Goal: Complete application form: Complete application form

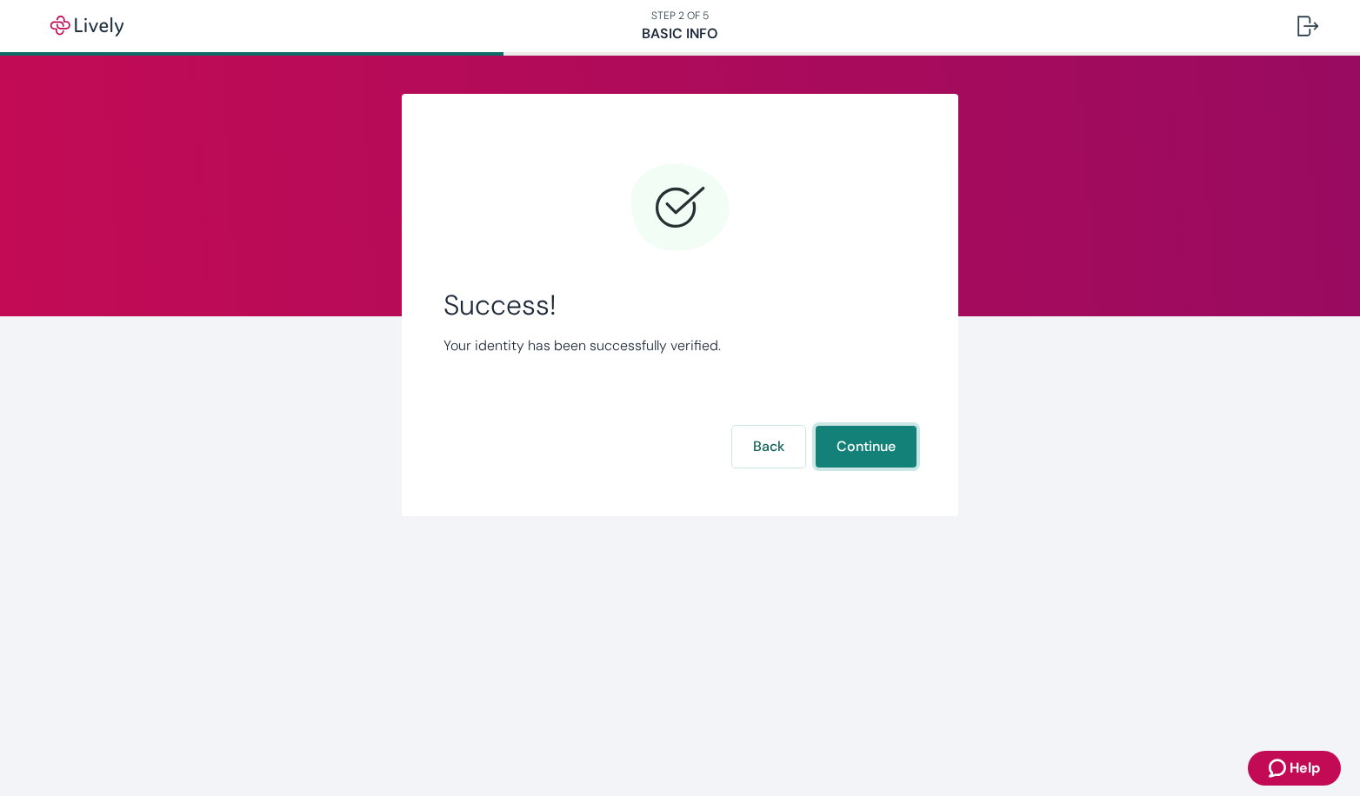
click at [903, 444] on button "Continue" at bounding box center [866, 447] width 101 height 42
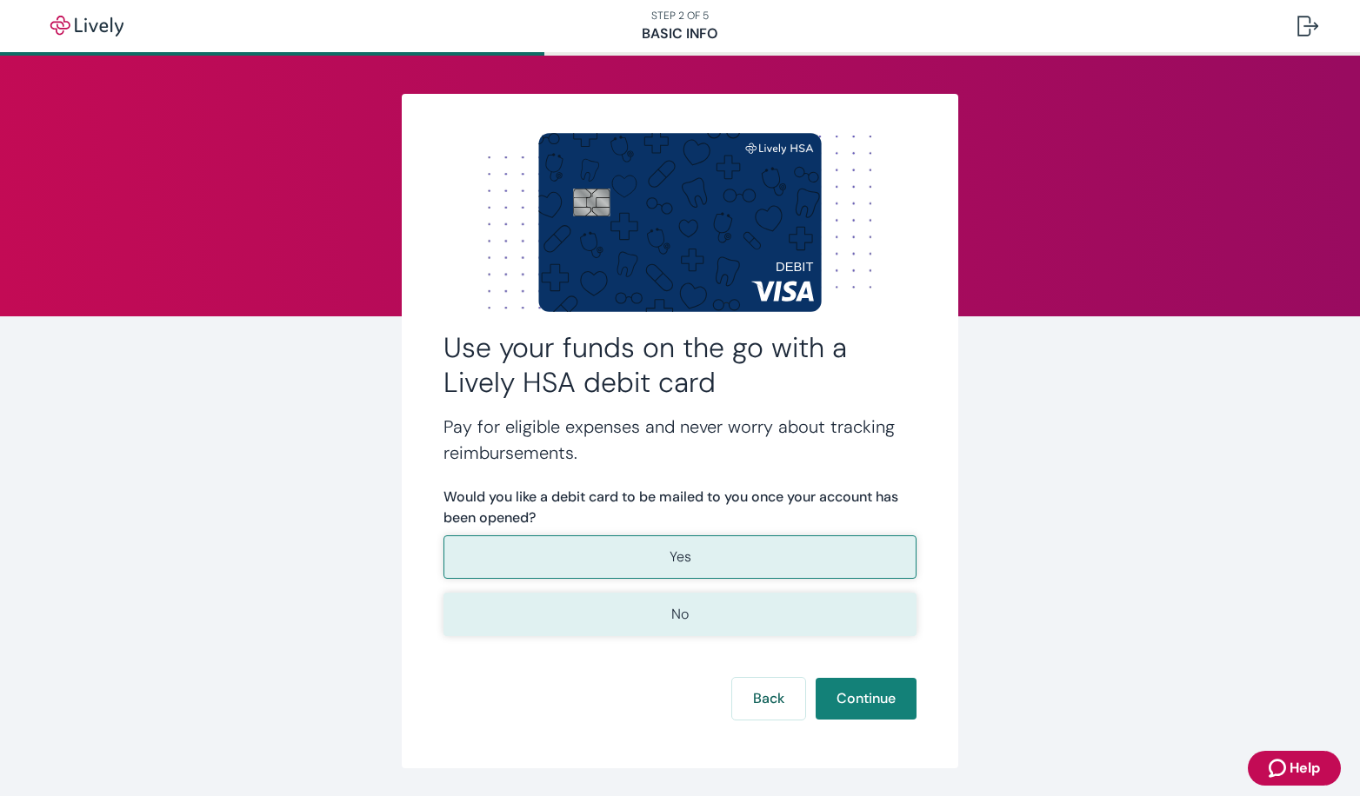
click at [691, 621] on button "No" at bounding box center [679, 614] width 473 height 43
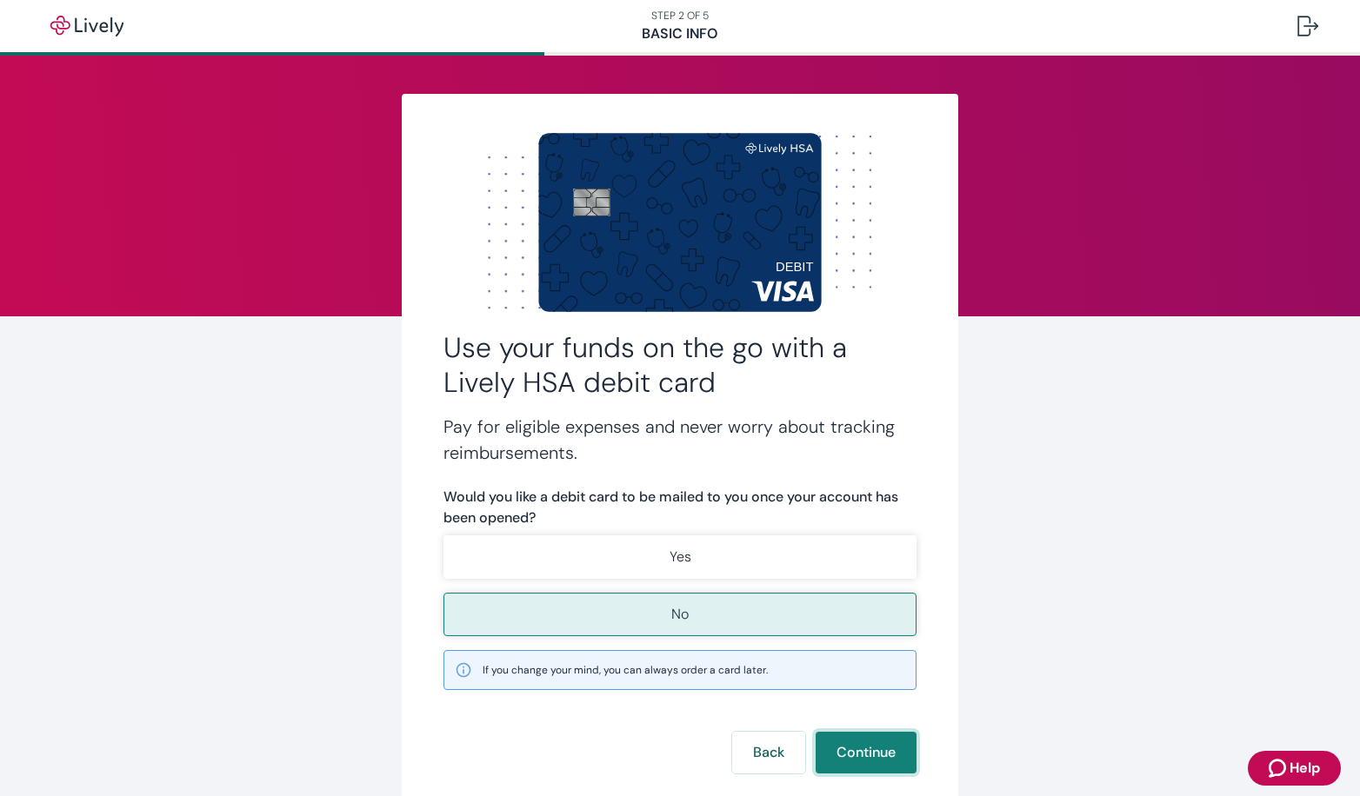
click at [881, 759] on button "Continue" at bounding box center [866, 753] width 101 height 42
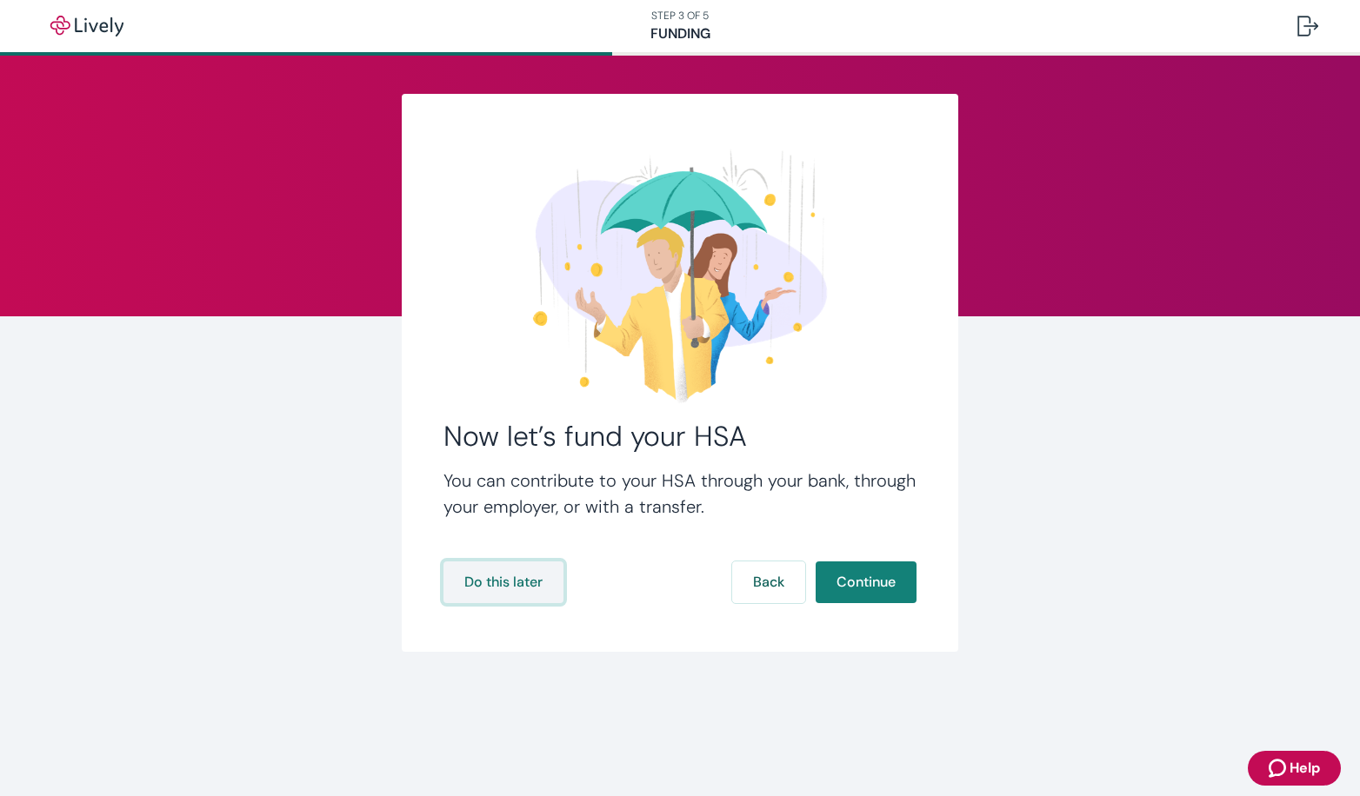
click at [527, 584] on button "Do this later" at bounding box center [503, 583] width 120 height 42
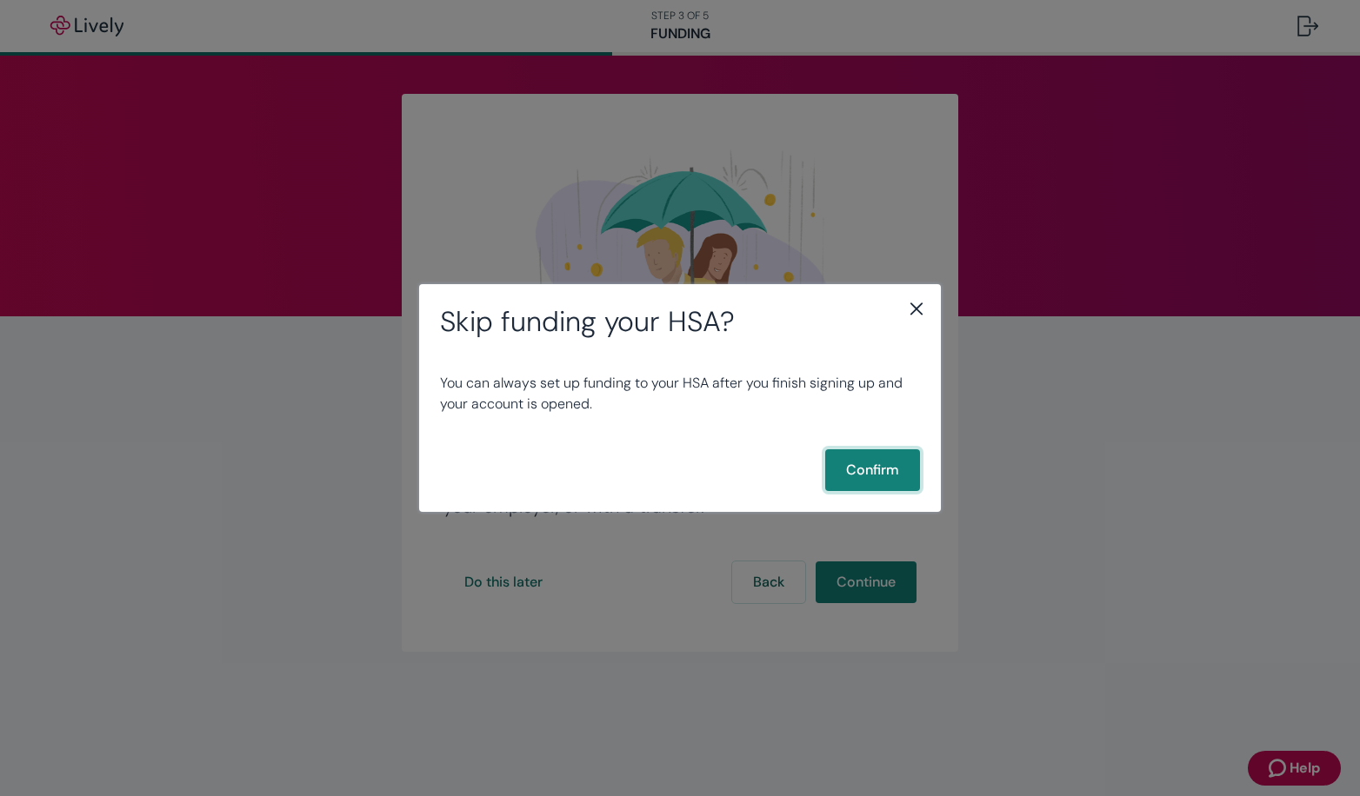
click at [869, 468] on button "Confirm" at bounding box center [872, 471] width 95 height 42
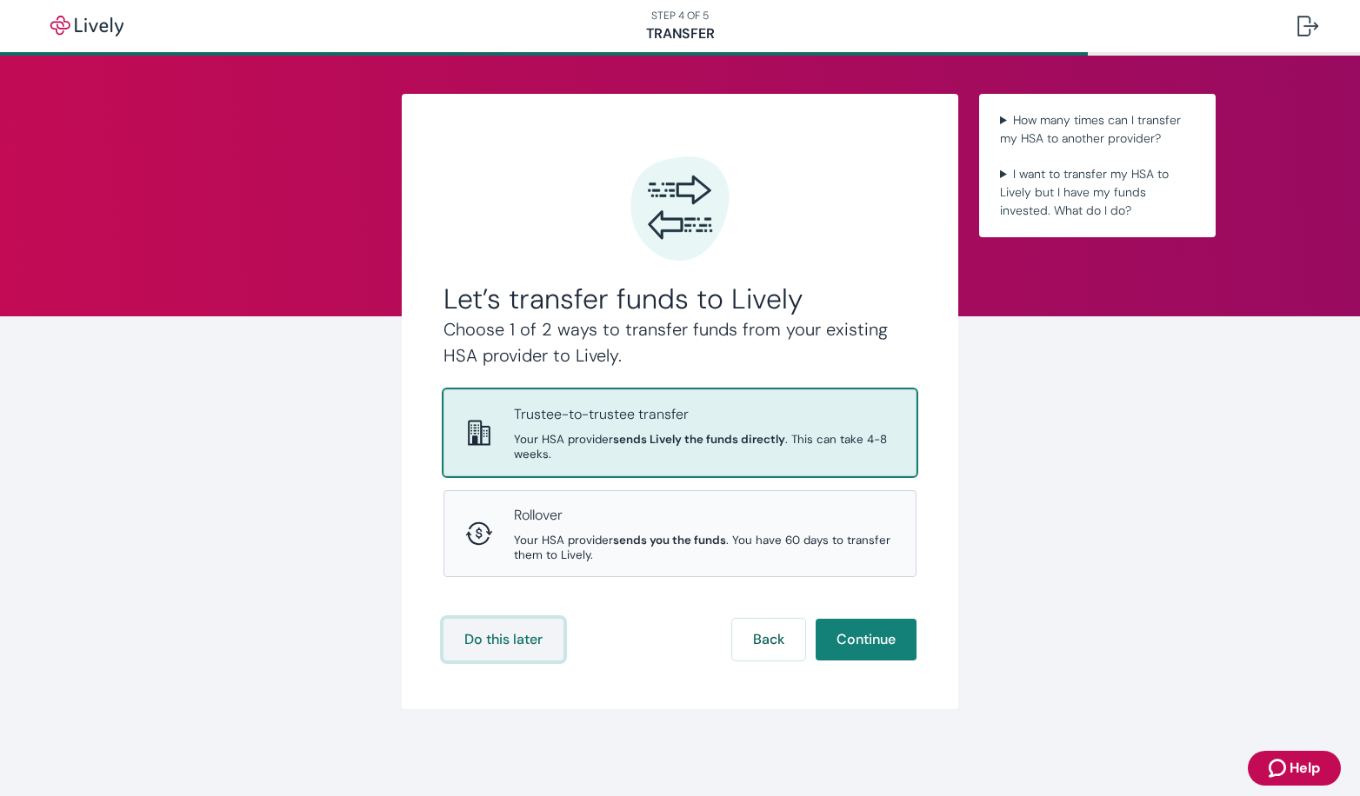
click at [496, 645] on button "Do this later" at bounding box center [503, 640] width 120 height 42
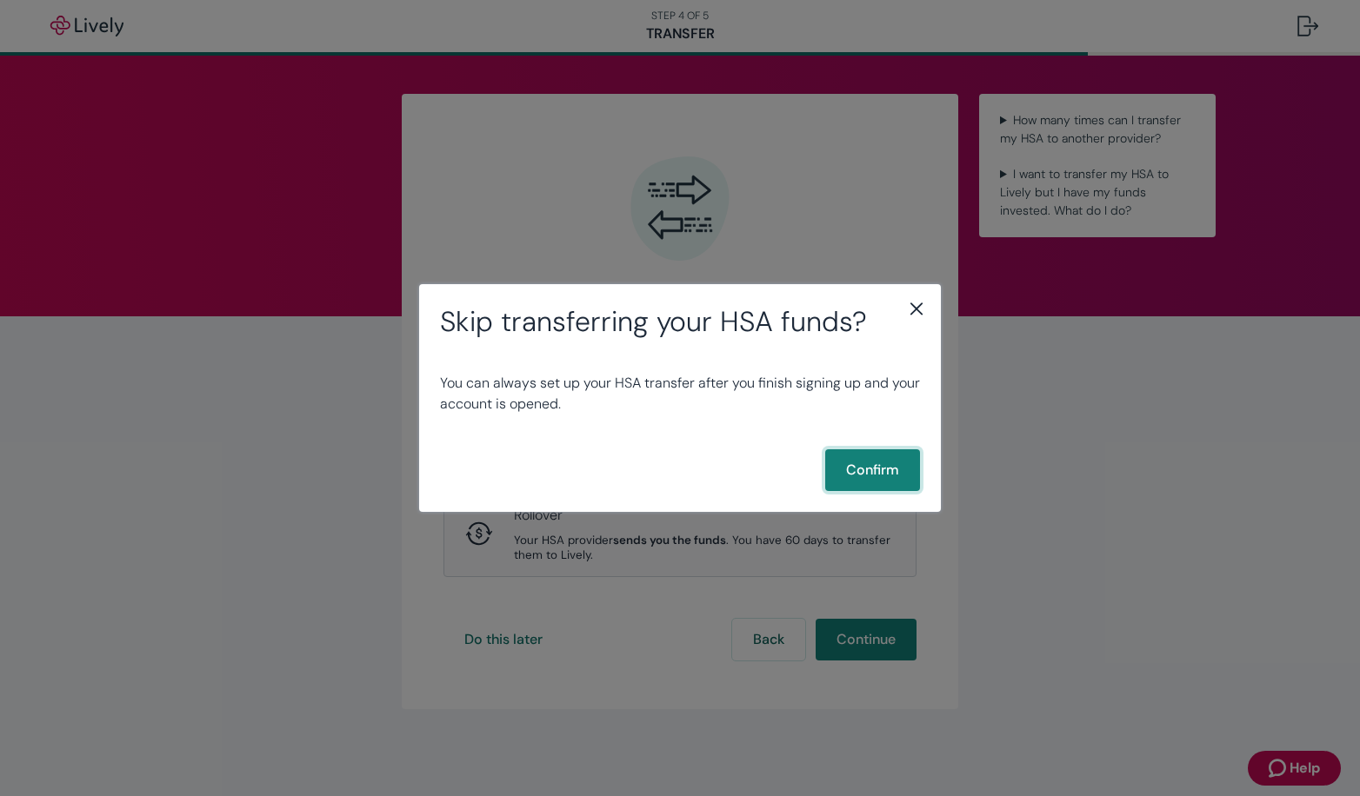
click at [862, 472] on button "Confirm" at bounding box center [872, 471] width 95 height 42
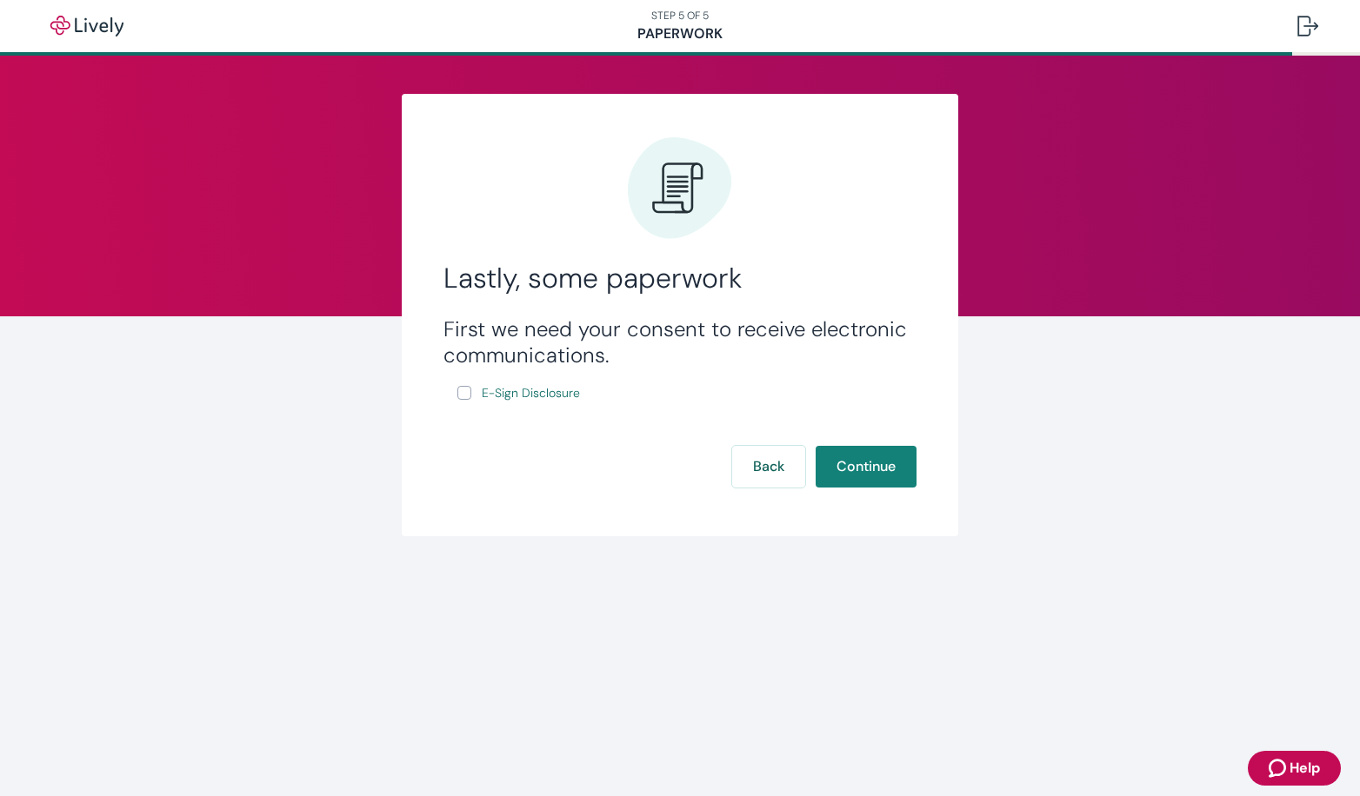
click at [463, 391] on input "E-Sign Disclosure" at bounding box center [464, 393] width 14 height 14
checkbox input "true"
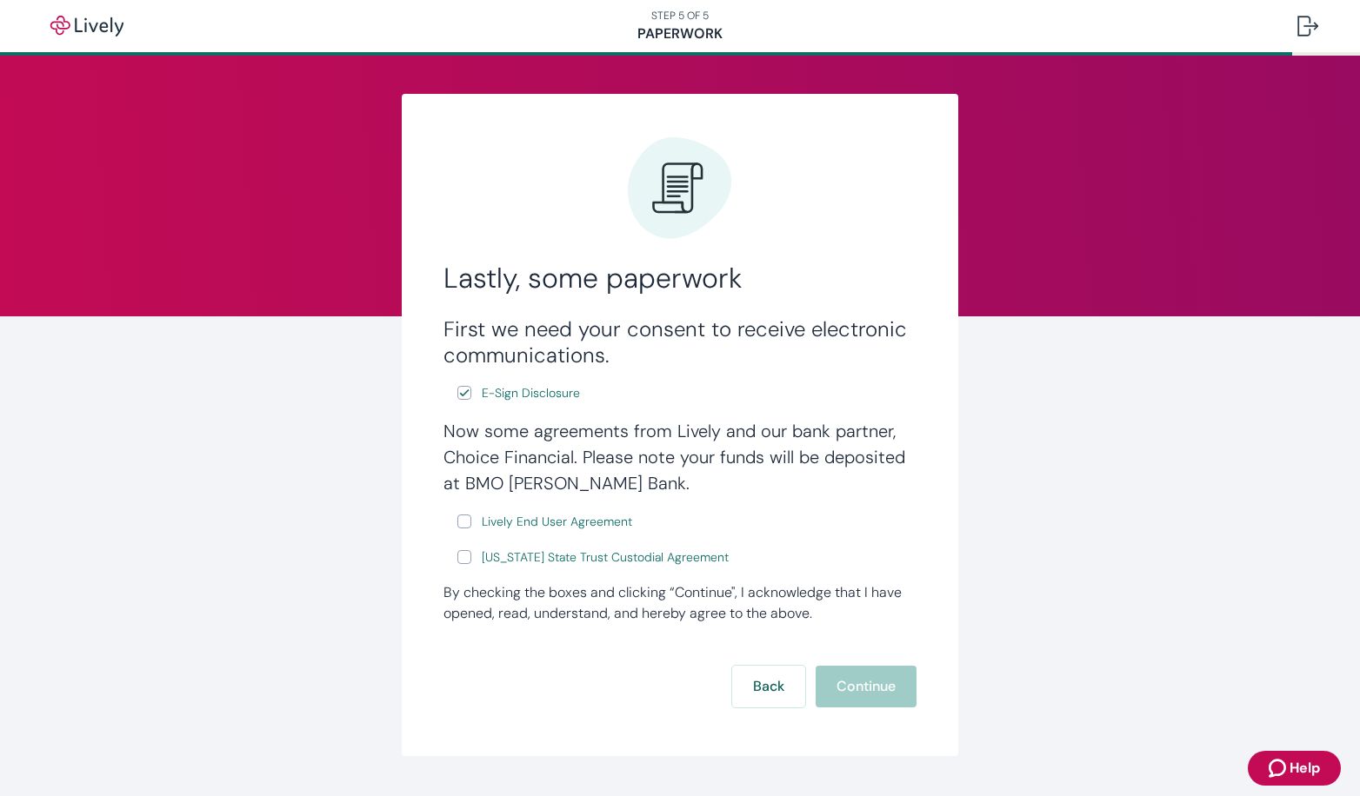
click at [463, 523] on input "Lively End User Agreement" at bounding box center [464, 522] width 14 height 14
checkbox input "true"
click at [461, 557] on input "[US_STATE] State Trust Custodial Agreement" at bounding box center [464, 557] width 14 height 14
checkbox input "true"
click at [884, 674] on button "Continue" at bounding box center [866, 687] width 101 height 42
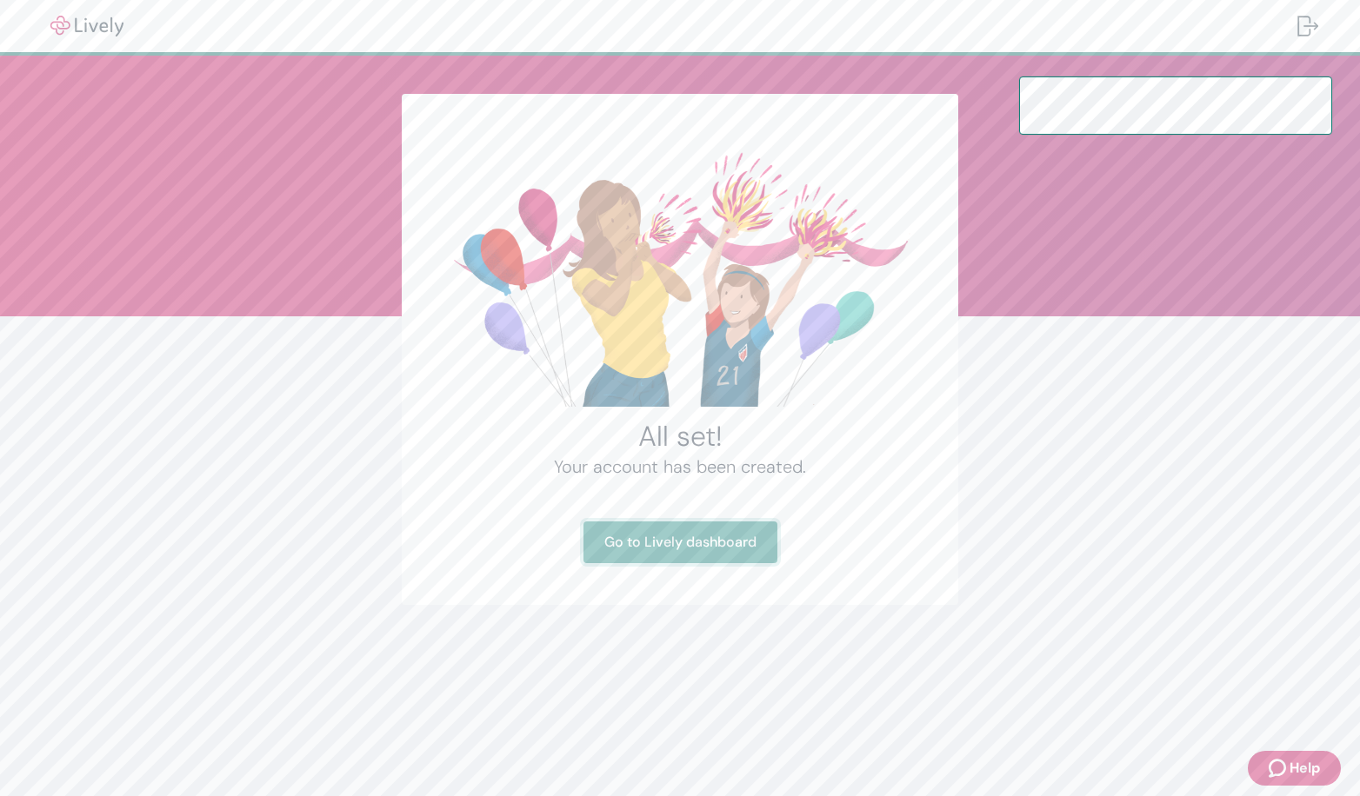
click at [670, 535] on link "Go to Lively dashboard" at bounding box center [680, 543] width 194 height 42
